Goal: Browse casually: Explore the website without a specific task or goal

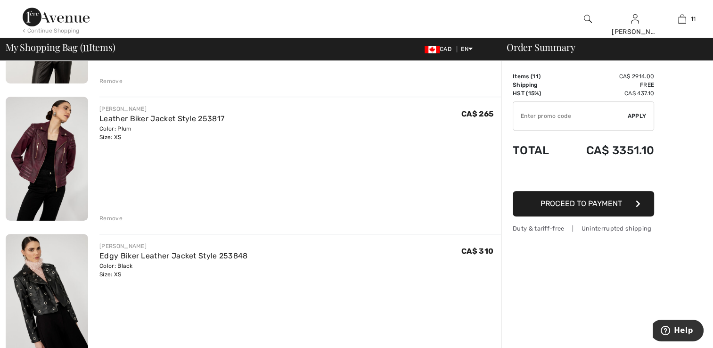
scroll to position [424, 0]
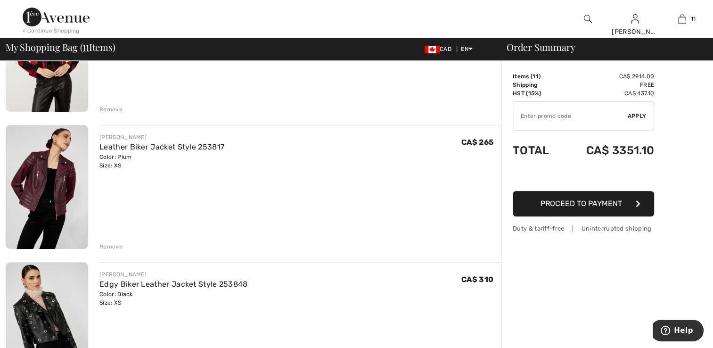
click at [64, 178] on img at bounding box center [47, 187] width 82 height 124
click at [66, 189] on img at bounding box center [47, 187] width 82 height 124
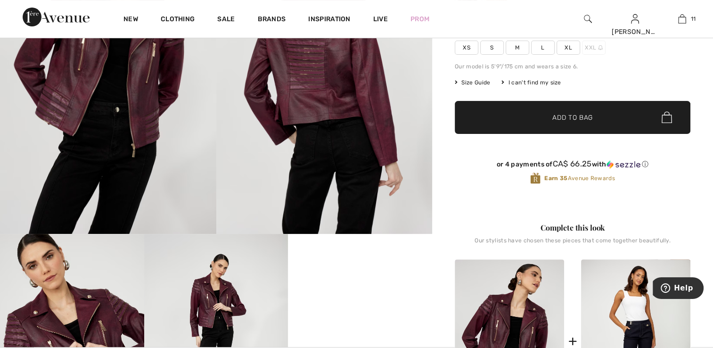
scroll to position [189, 0]
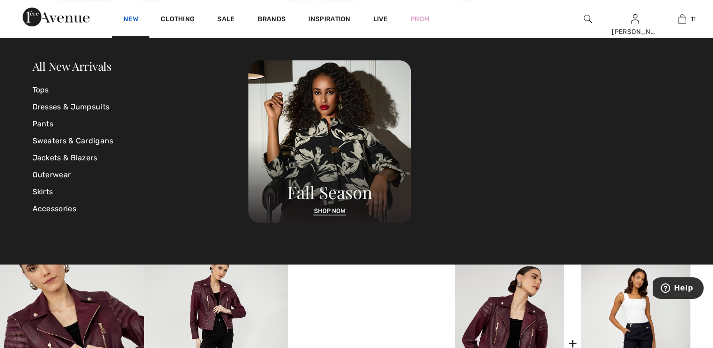
click at [134, 18] on link "New" at bounding box center [130, 20] width 15 height 10
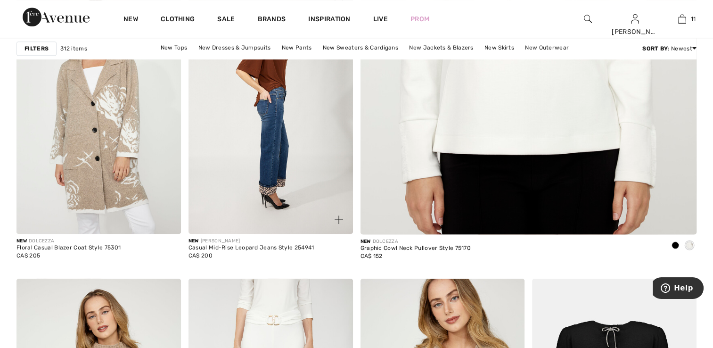
scroll to position [566, 0]
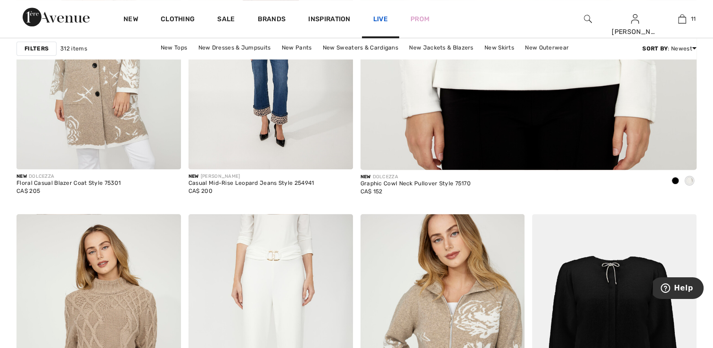
click at [380, 18] on link "Live" at bounding box center [380, 19] width 15 height 10
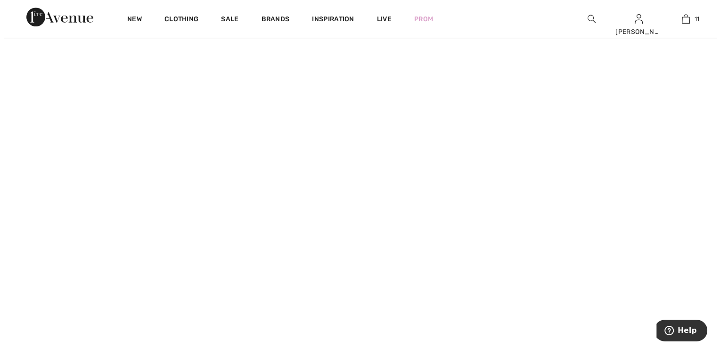
scroll to position [613, 0]
